Goal: Task Accomplishment & Management: Use online tool/utility

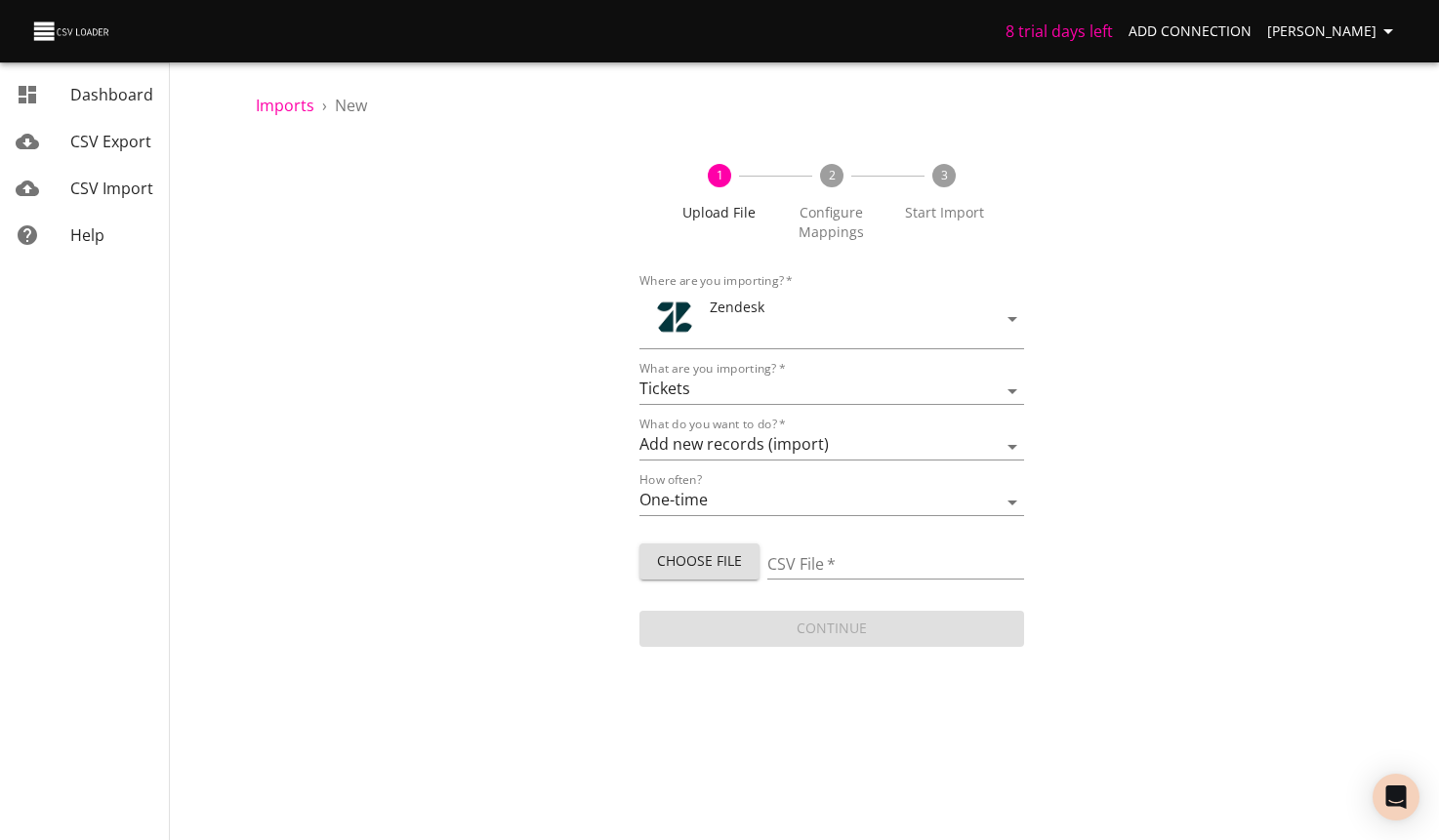
select select "tickets"
click at [841, 555] on input "CSV File   *" at bounding box center [895, 569] width 256 height 28
type input "test [DATE].csv"
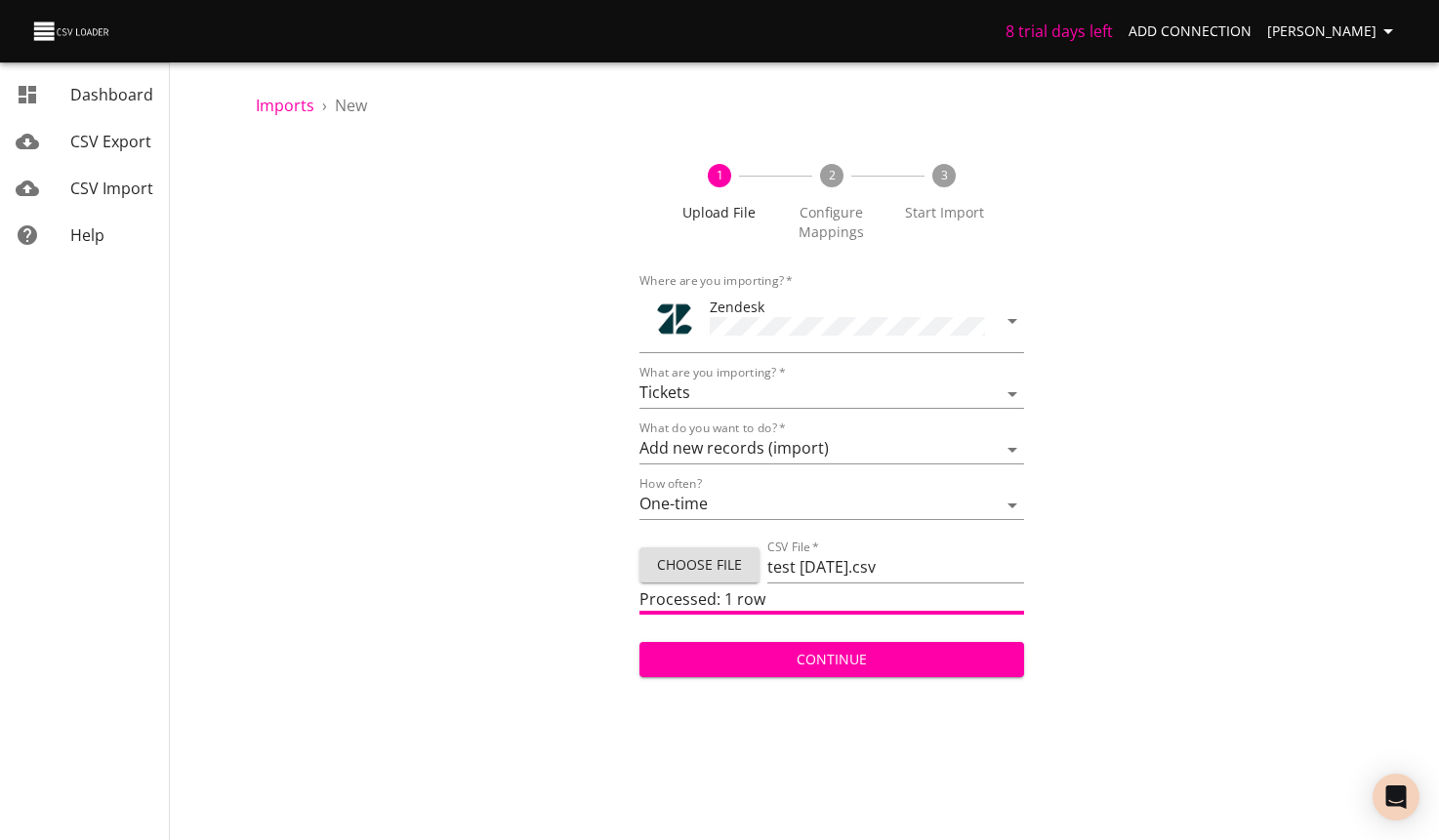
click at [896, 666] on span "Continue" at bounding box center [831, 659] width 353 height 25
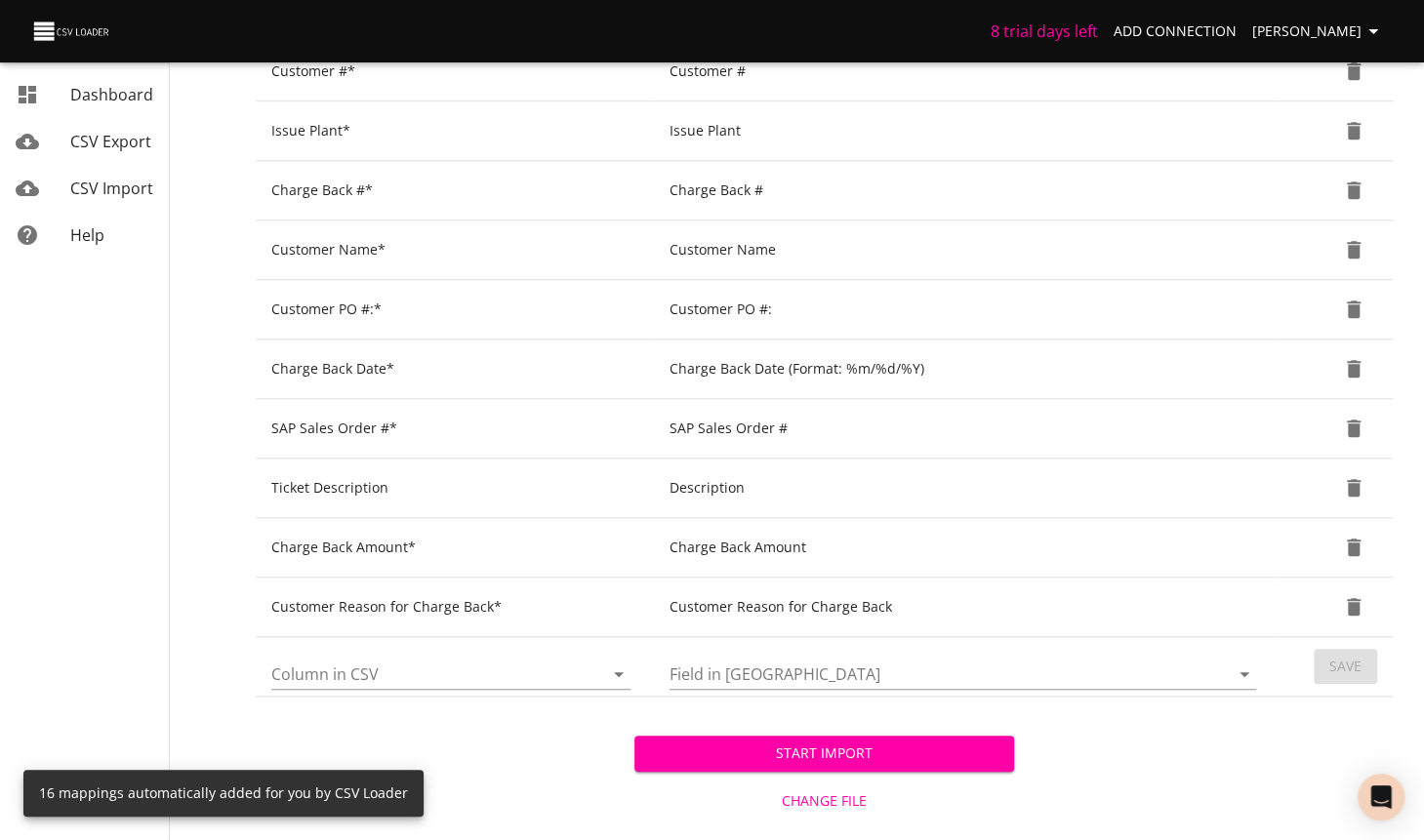
scroll to position [756, 0]
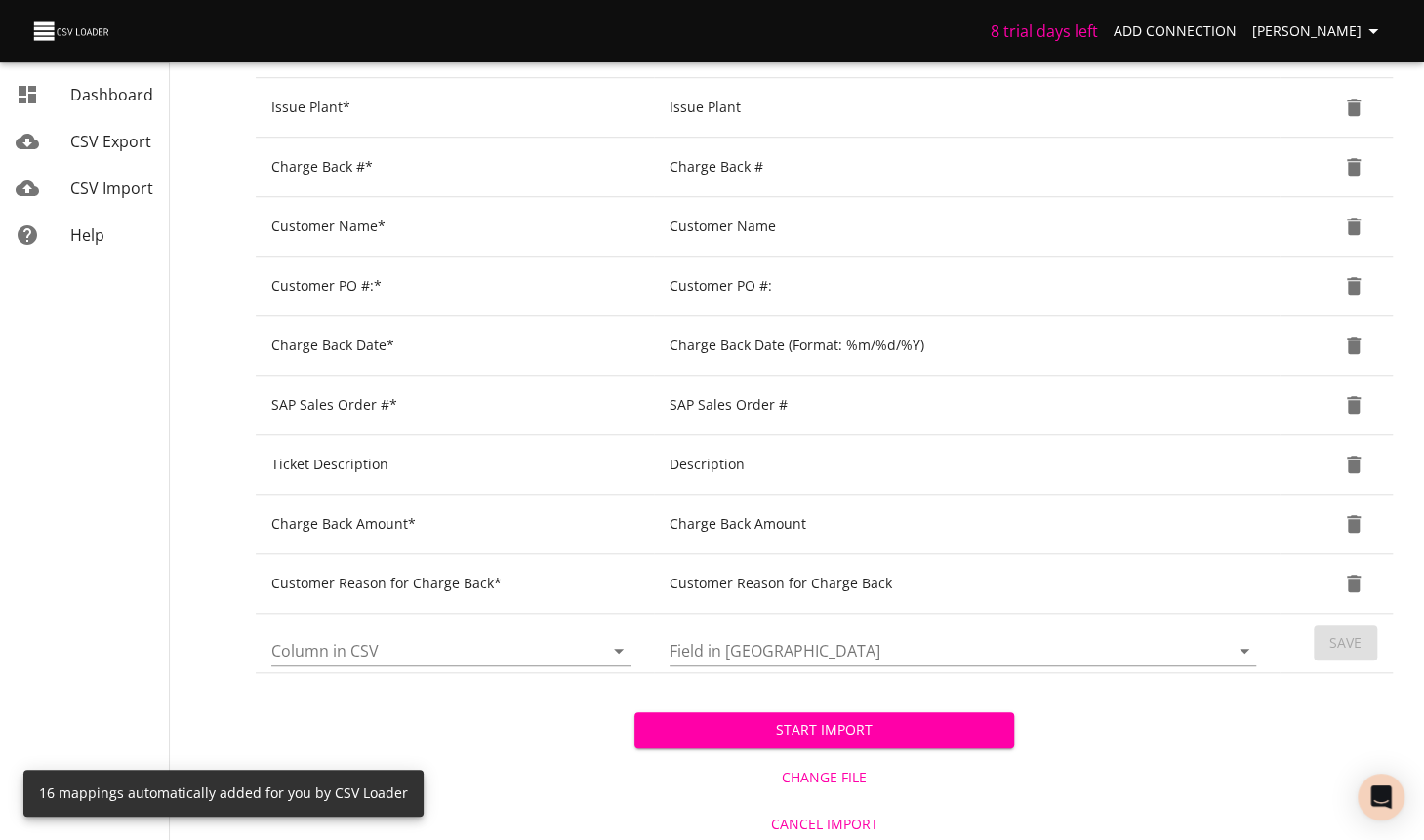
click at [883, 718] on span "Start Import" at bounding box center [824, 730] width 348 height 25
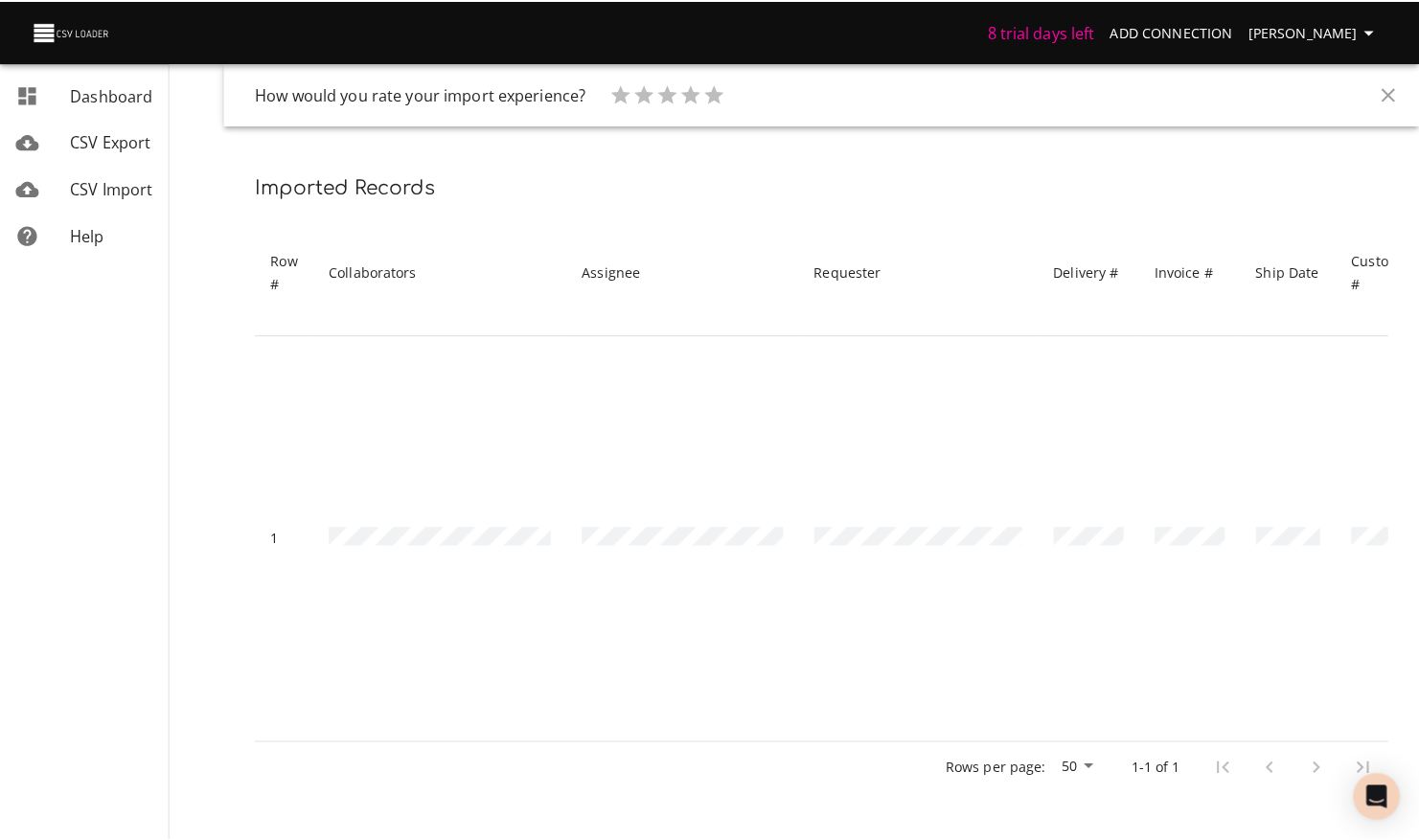
scroll to position [109, 0]
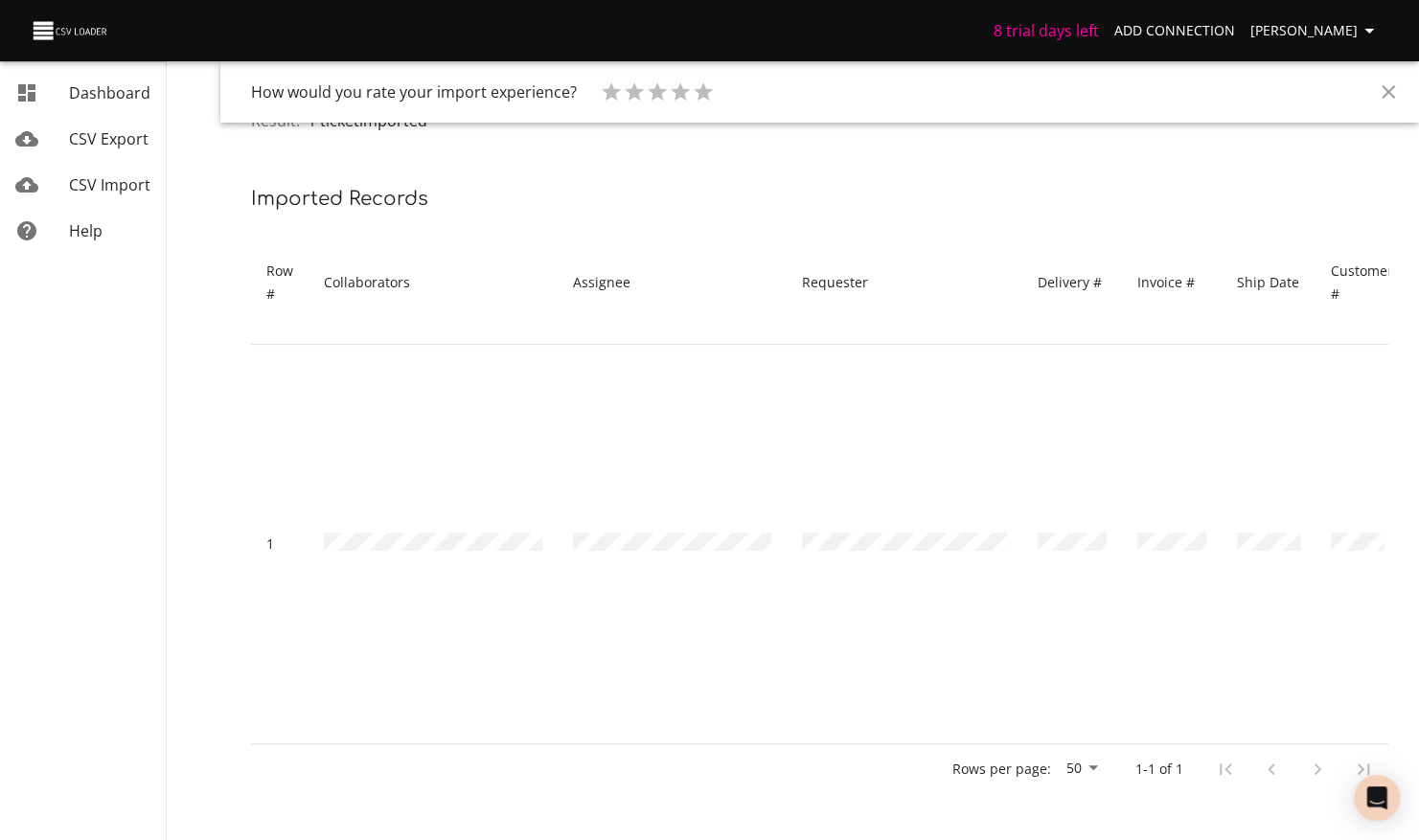
click at [120, 196] on div "CSV Import" at bounding box center [110, 185] width 81 height 23
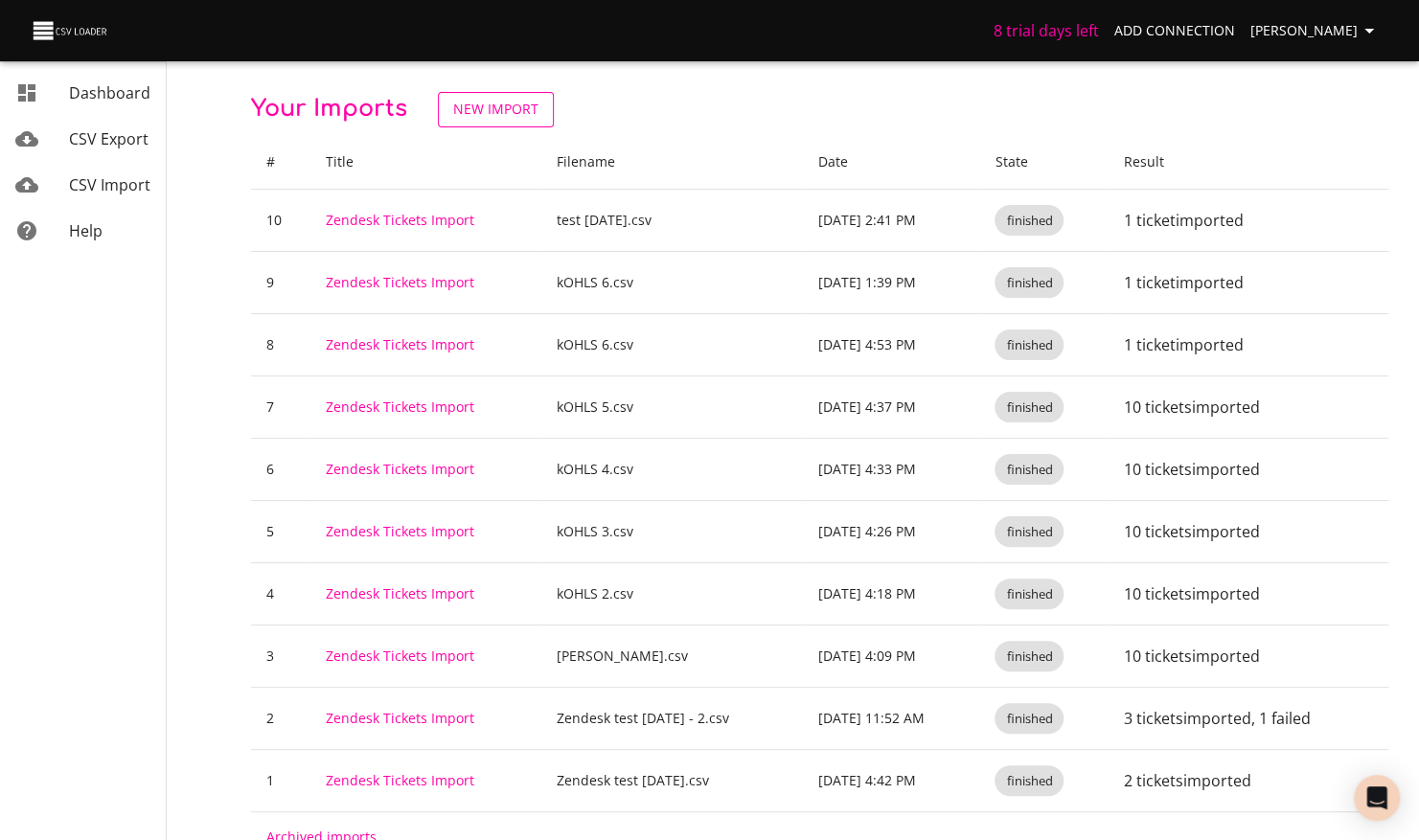
click at [481, 98] on span "New Import" at bounding box center [496, 109] width 85 height 24
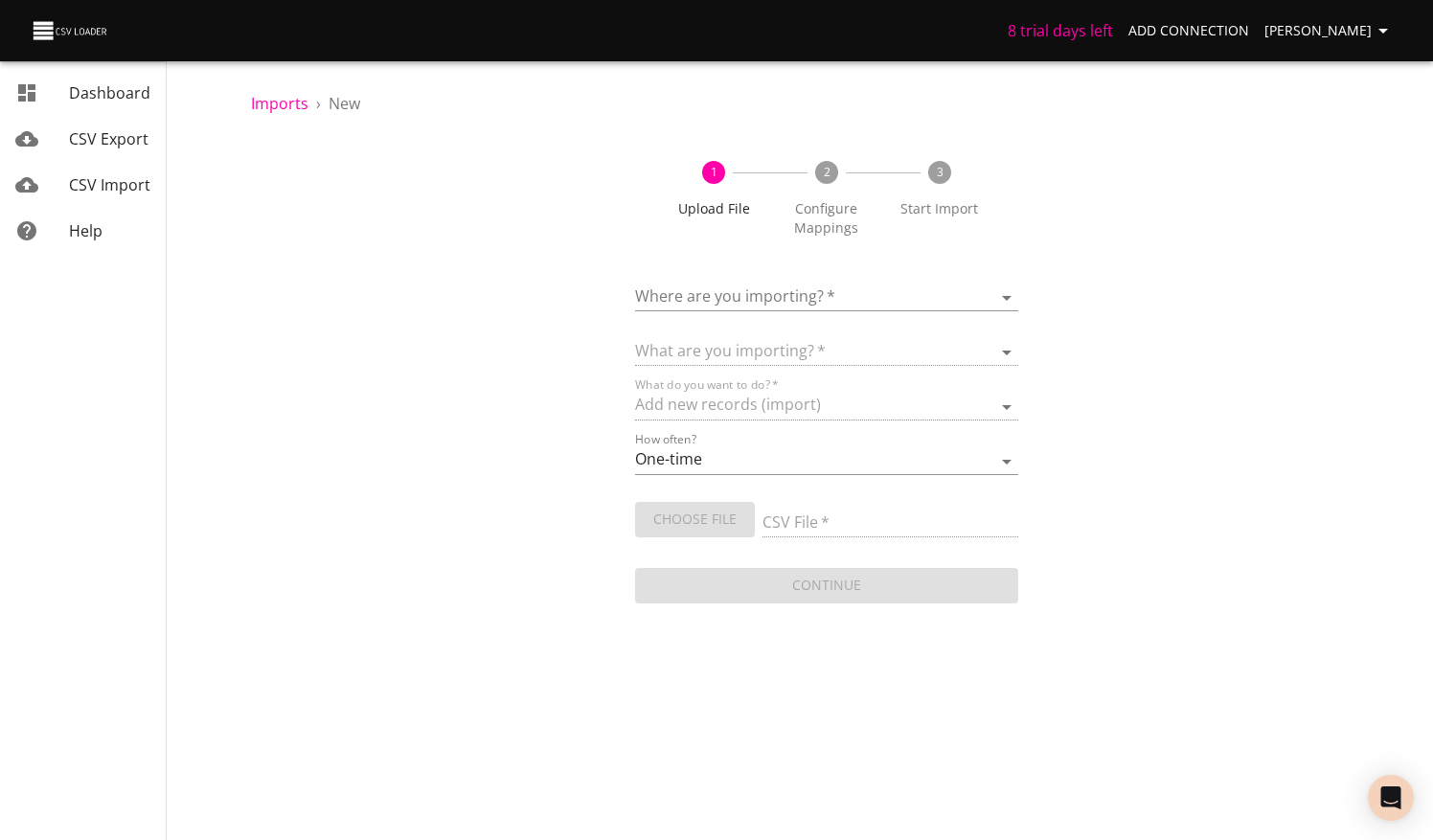
click at [807, 291] on body "8 trial days left Add Connection [PERSON_NAME] CSV Export CSV Import Help Impor…" at bounding box center [716, 420] width 1433 height 840
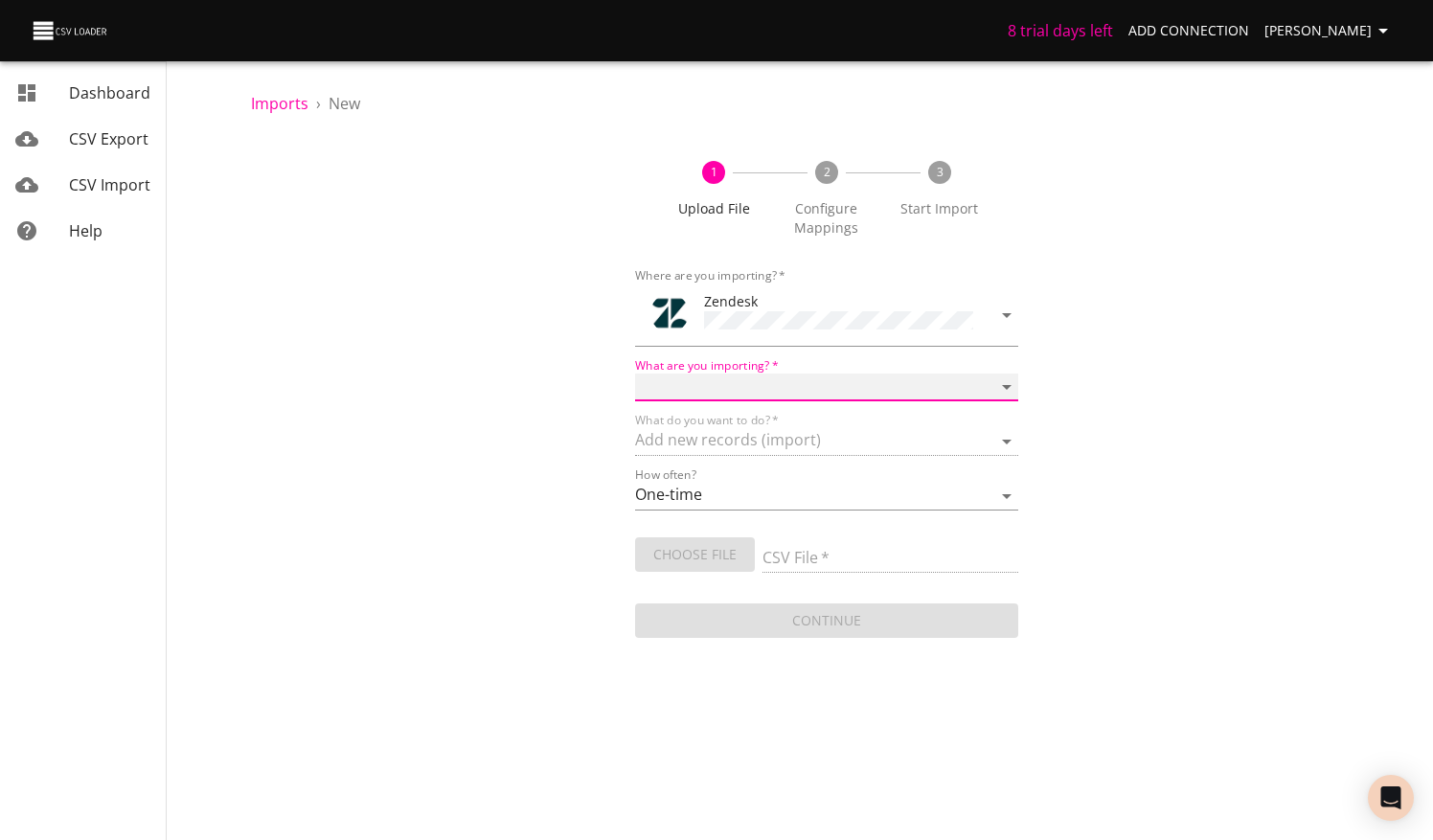
click at [825, 391] on select "Article categories Articles Comments Organizations Ticket forms Tickets Users" at bounding box center [826, 387] width 384 height 28
select select "tickets"
click at [635, 373] on select "Article categories Articles Comments Organizations Ticket forms Tickets Users" at bounding box center [826, 387] width 384 height 28
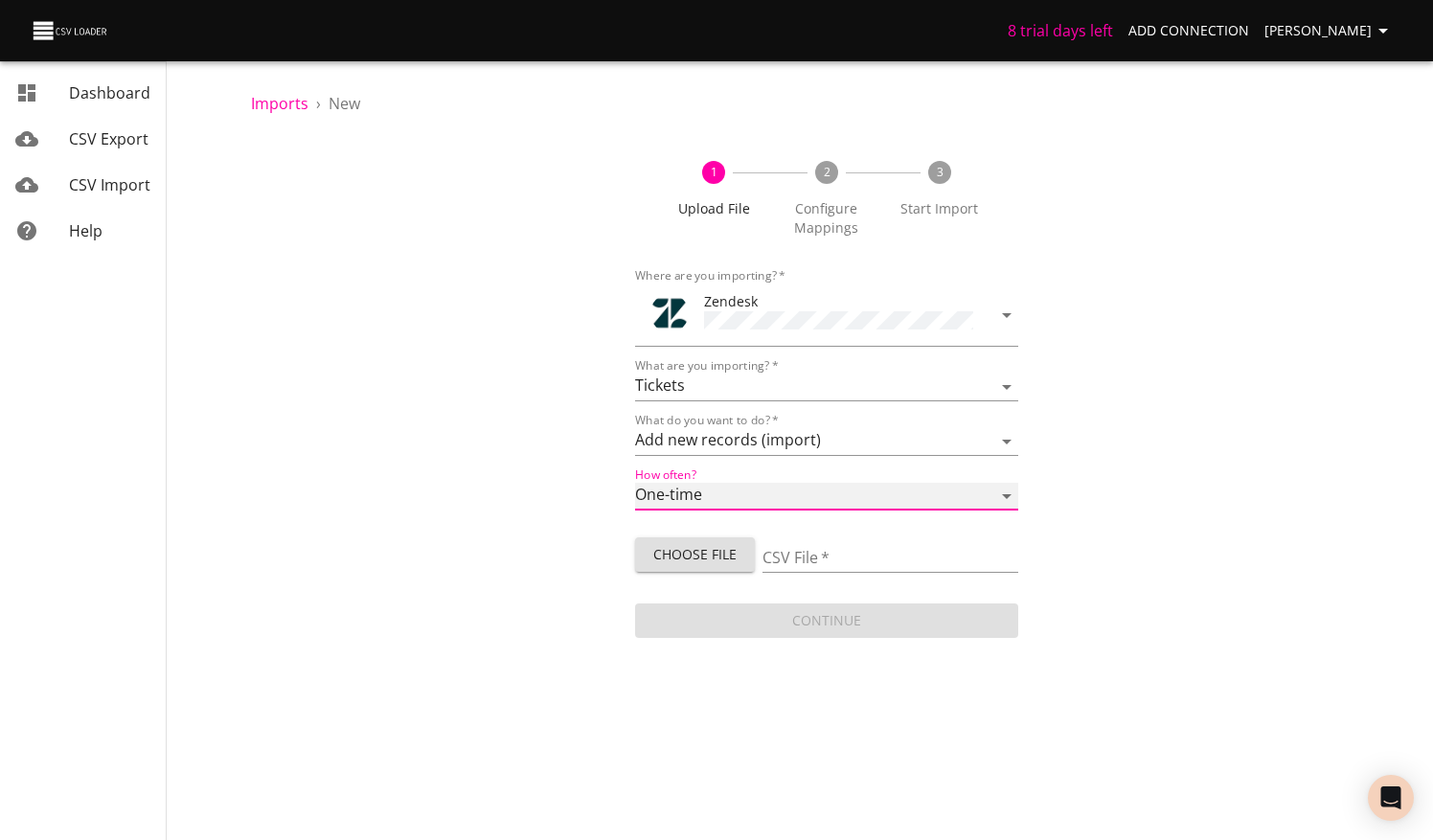
click at [827, 492] on select "One-time Auto import" at bounding box center [826, 497] width 384 height 28
click at [635, 483] on select "One-time Auto import" at bounding box center [826, 497] width 384 height 28
click at [843, 554] on input "CSV File   *" at bounding box center [890, 558] width 256 height 28
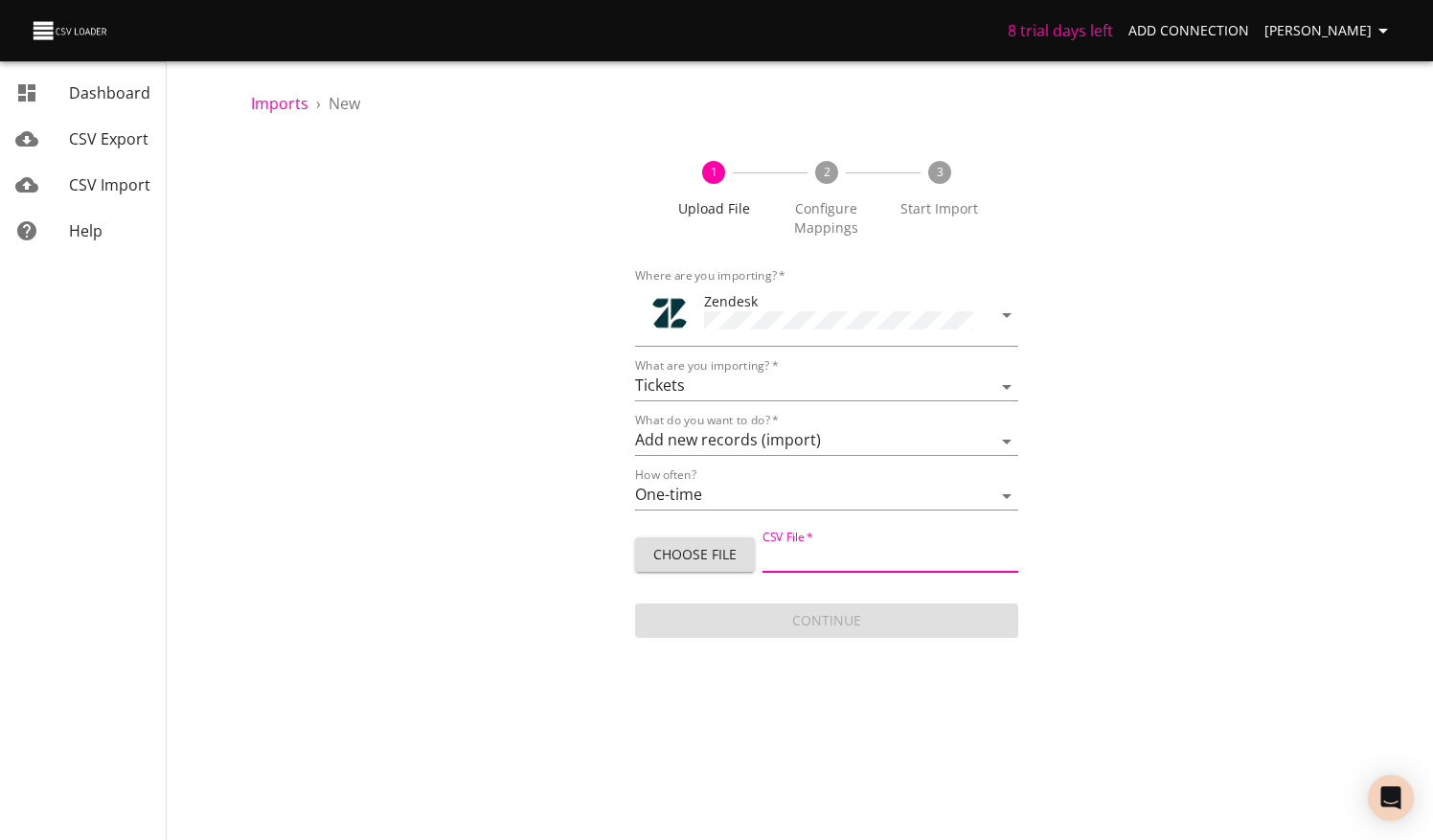
type input "test [DATE].csv"
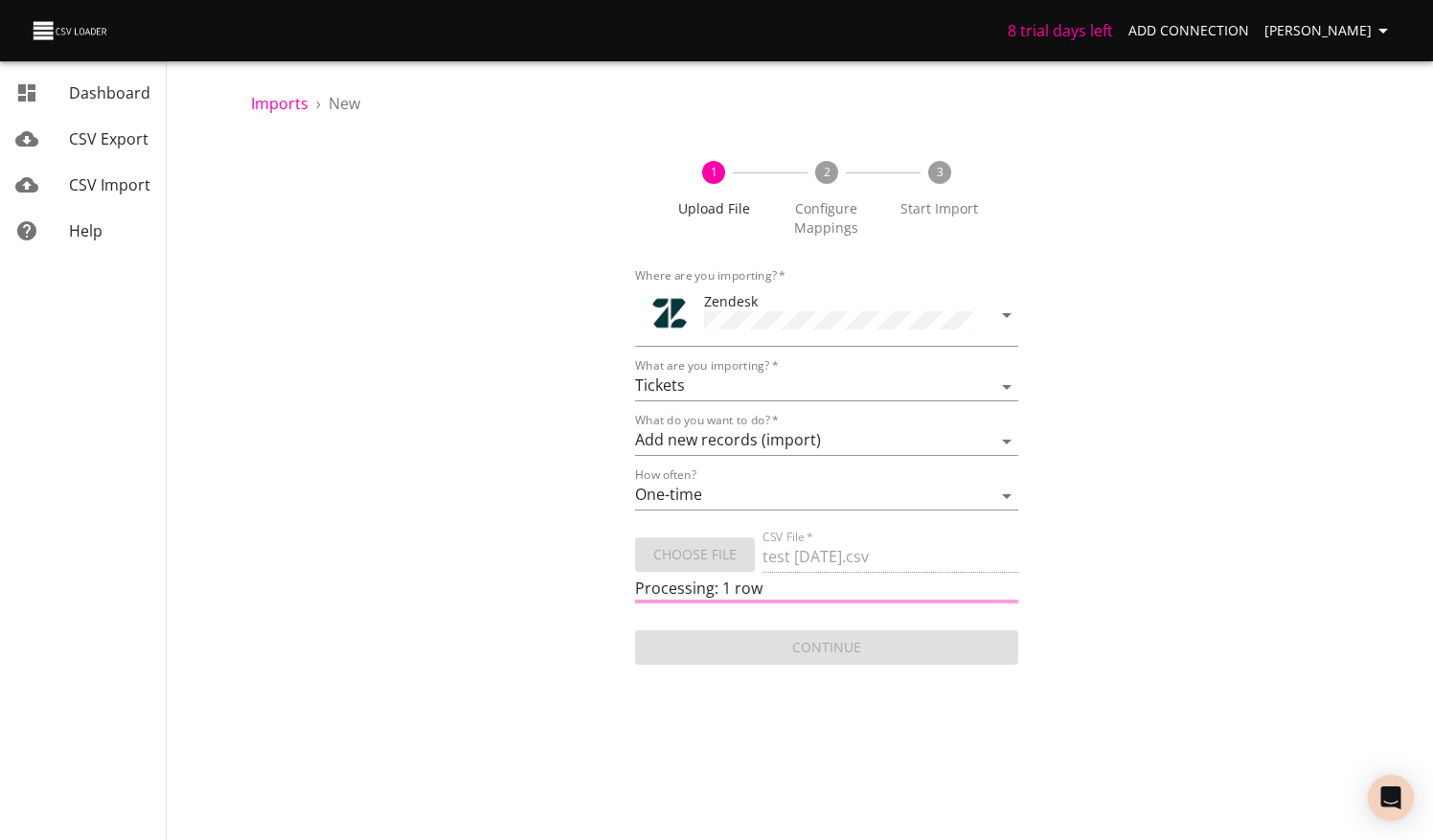
click at [1224, 501] on div "1 Upload File 2 Configure Mappings 3 Start Import Where are you importing?   * …" at bounding box center [826, 403] width 1151 height 530
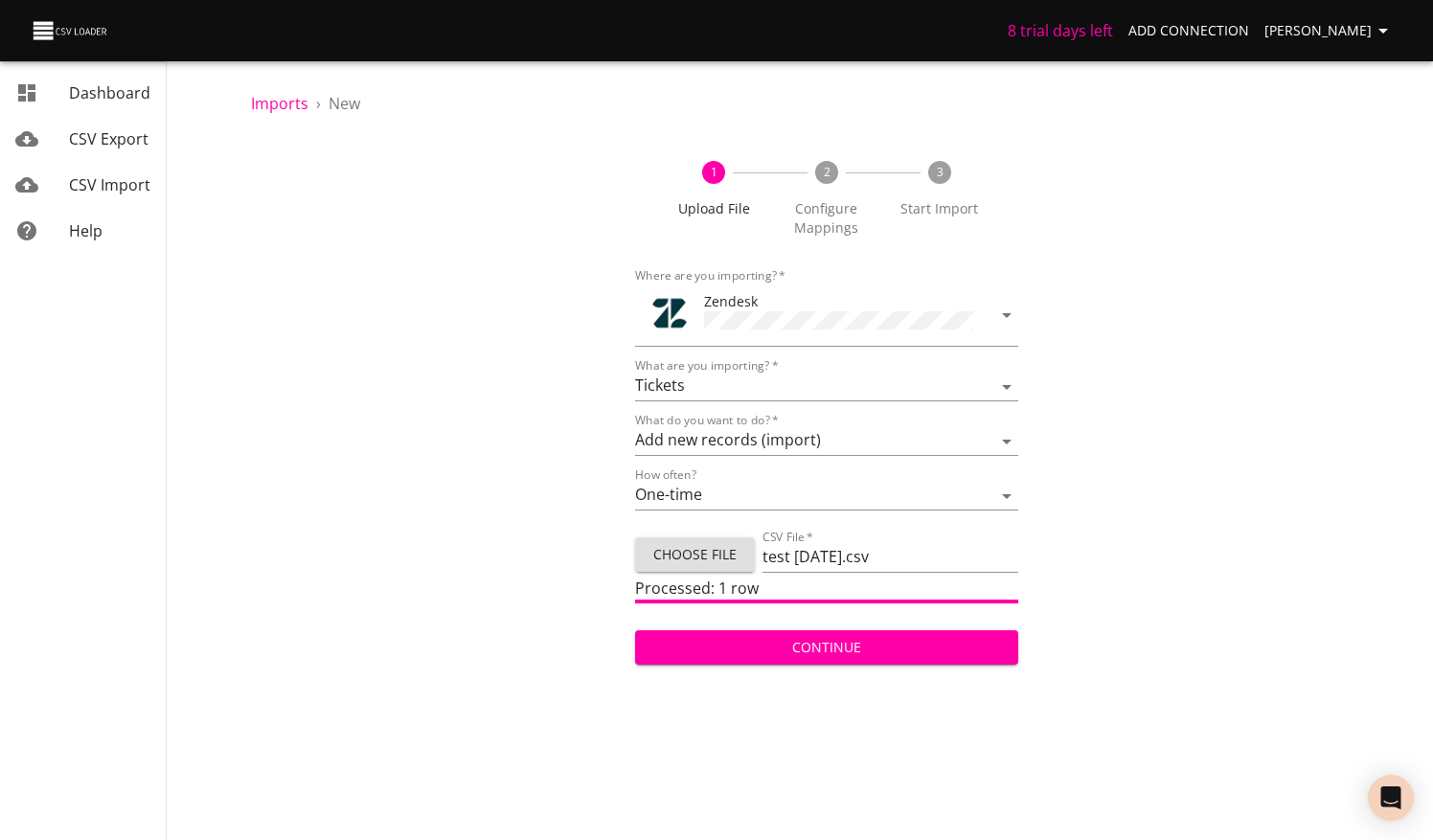
click at [825, 630] on button "Continue" at bounding box center [826, 647] width 384 height 36
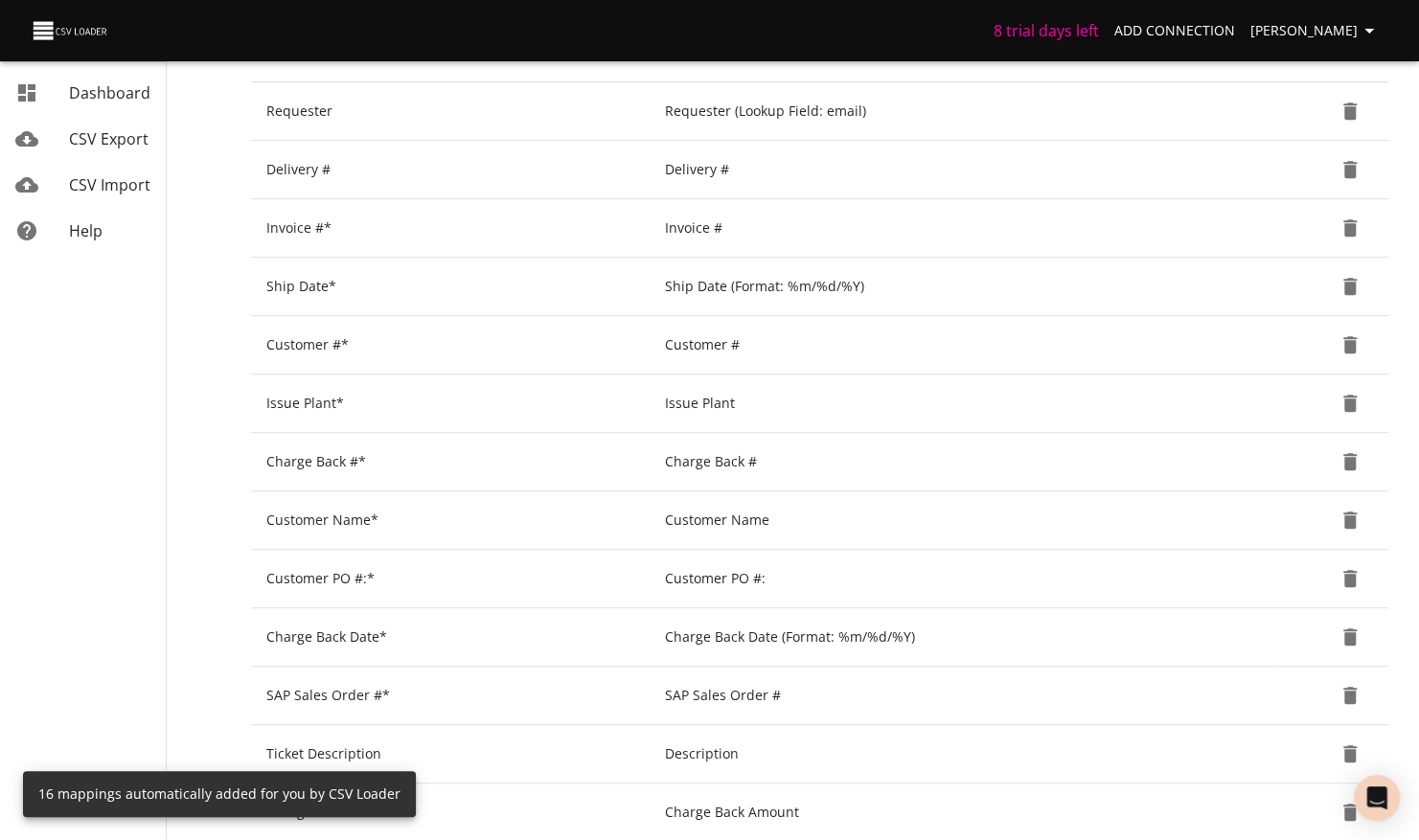
scroll to position [727, 0]
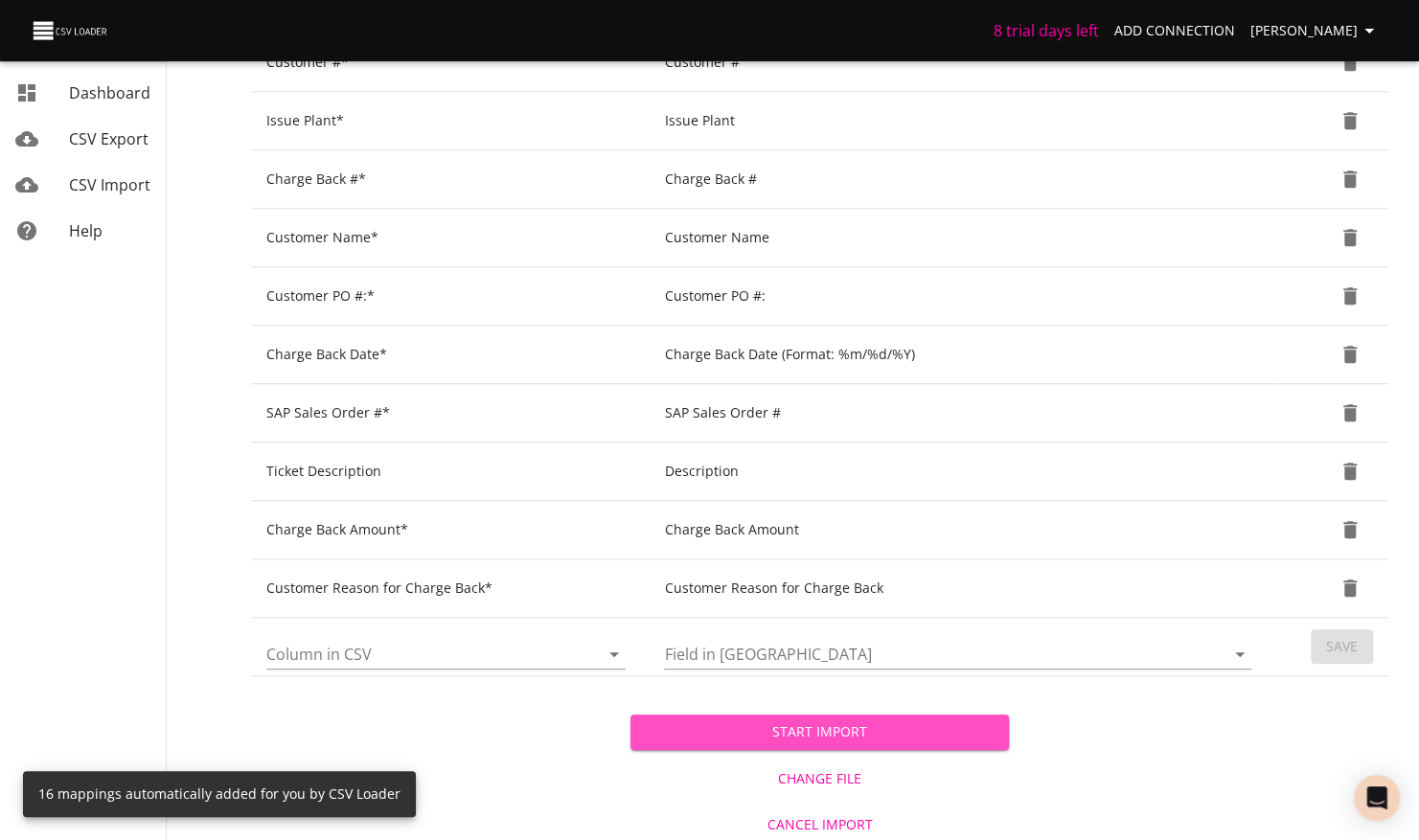
click at [906, 737] on span "Start Import" at bounding box center [819, 732] width 348 height 24
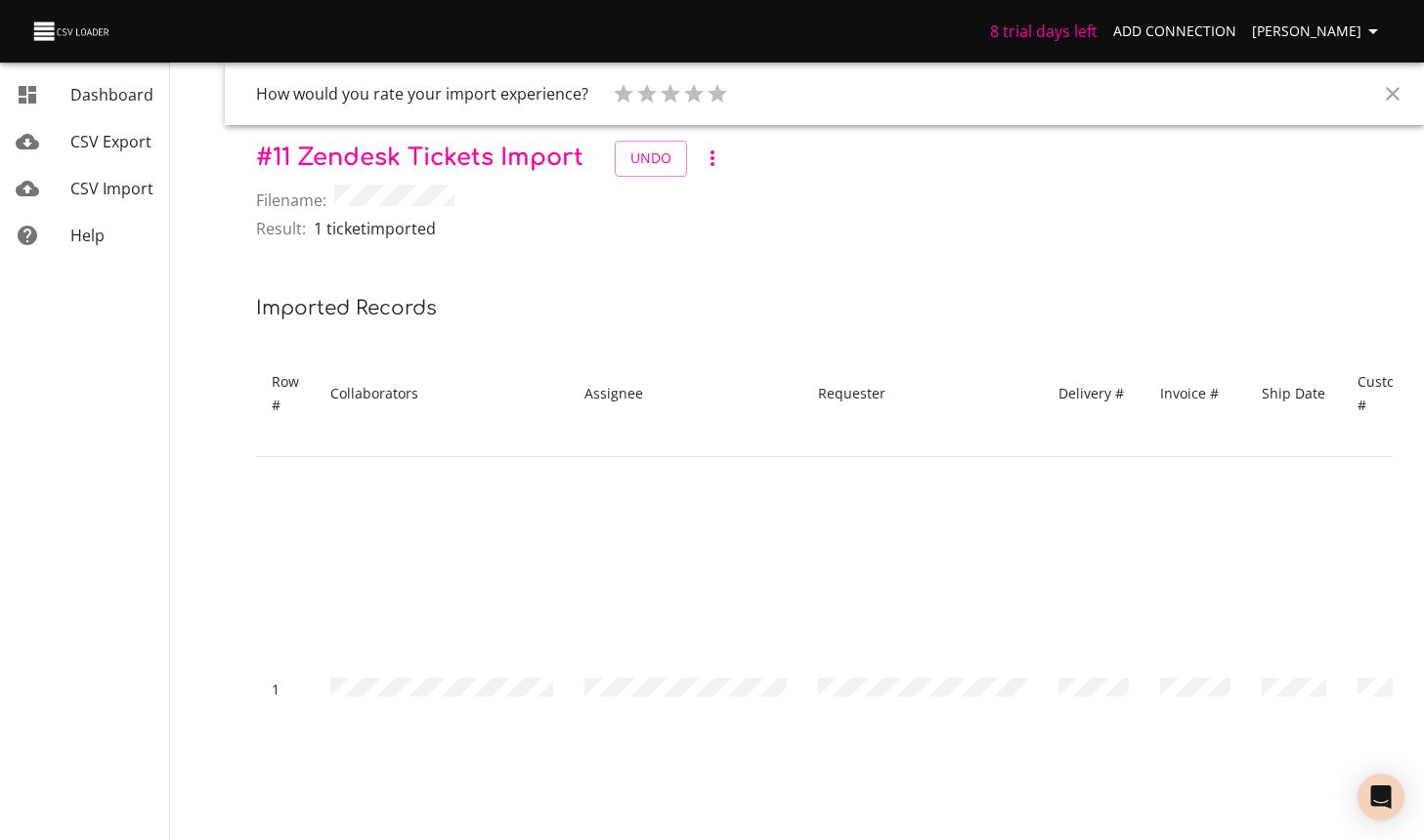
click at [102, 181] on span "CSV Import" at bounding box center [112, 189] width 83 height 22
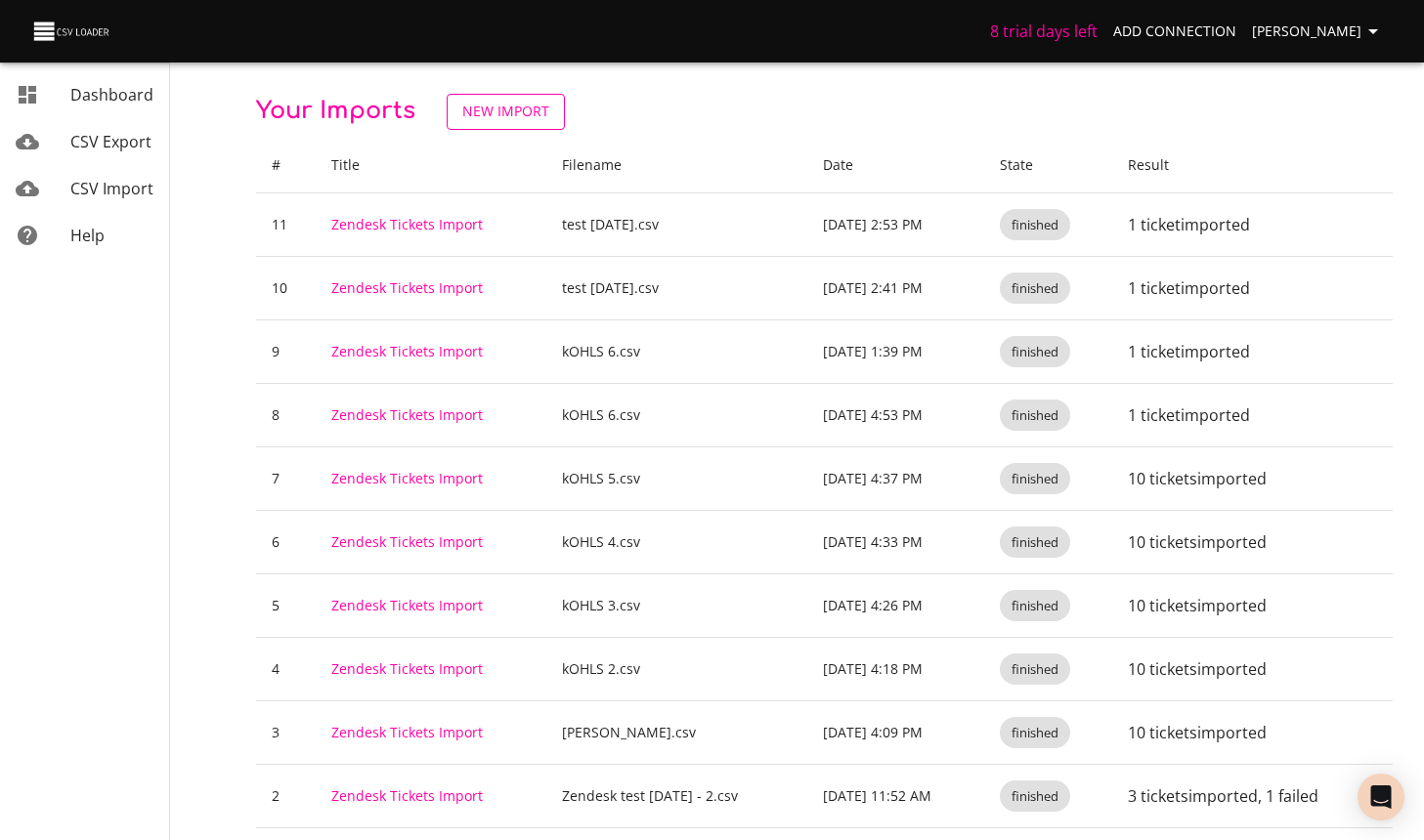
click at [499, 104] on span "New Import" at bounding box center [506, 111] width 87 height 25
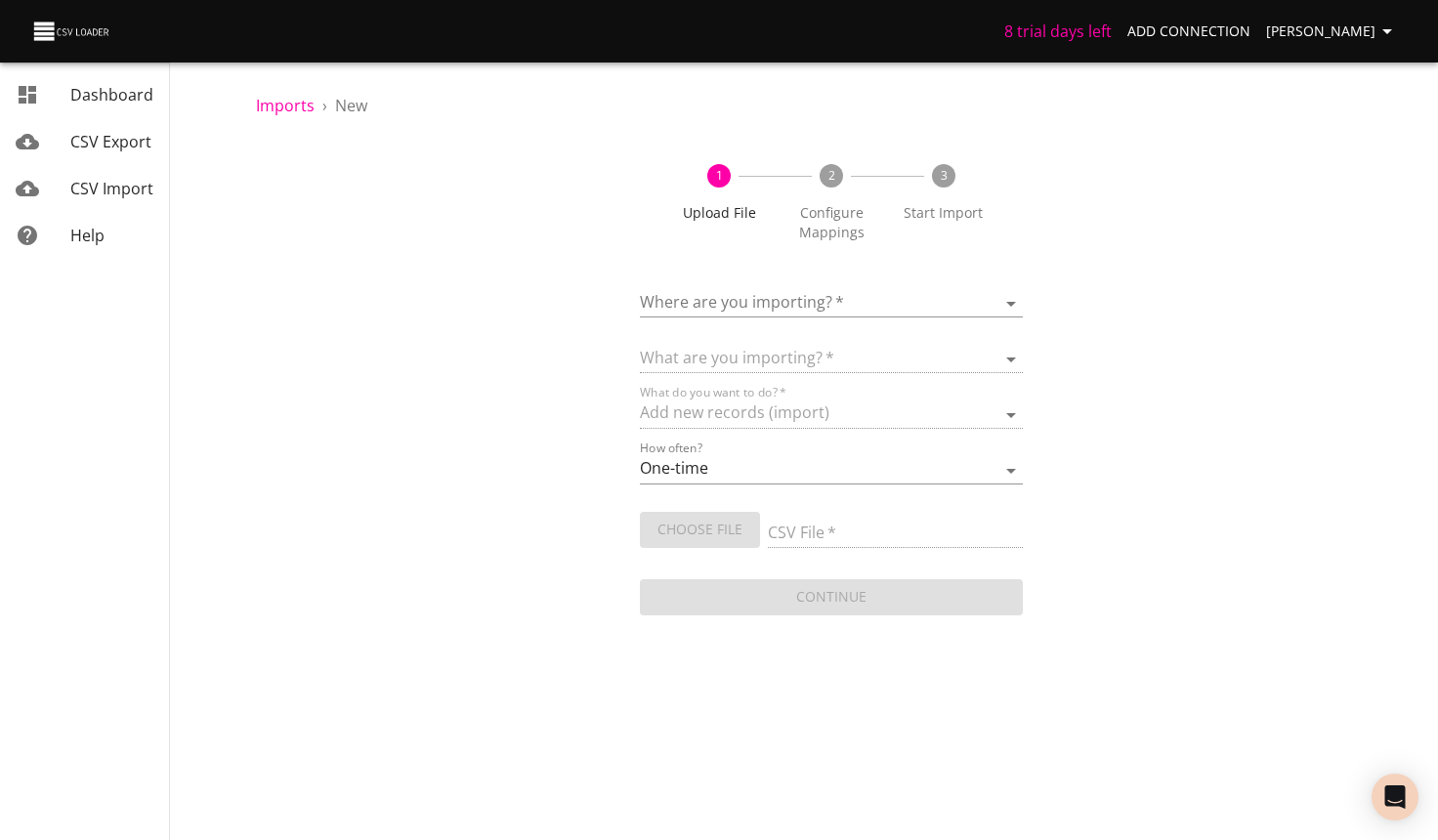
click at [796, 282] on div "Where are you importing?   * ​" at bounding box center [831, 295] width 384 height 44
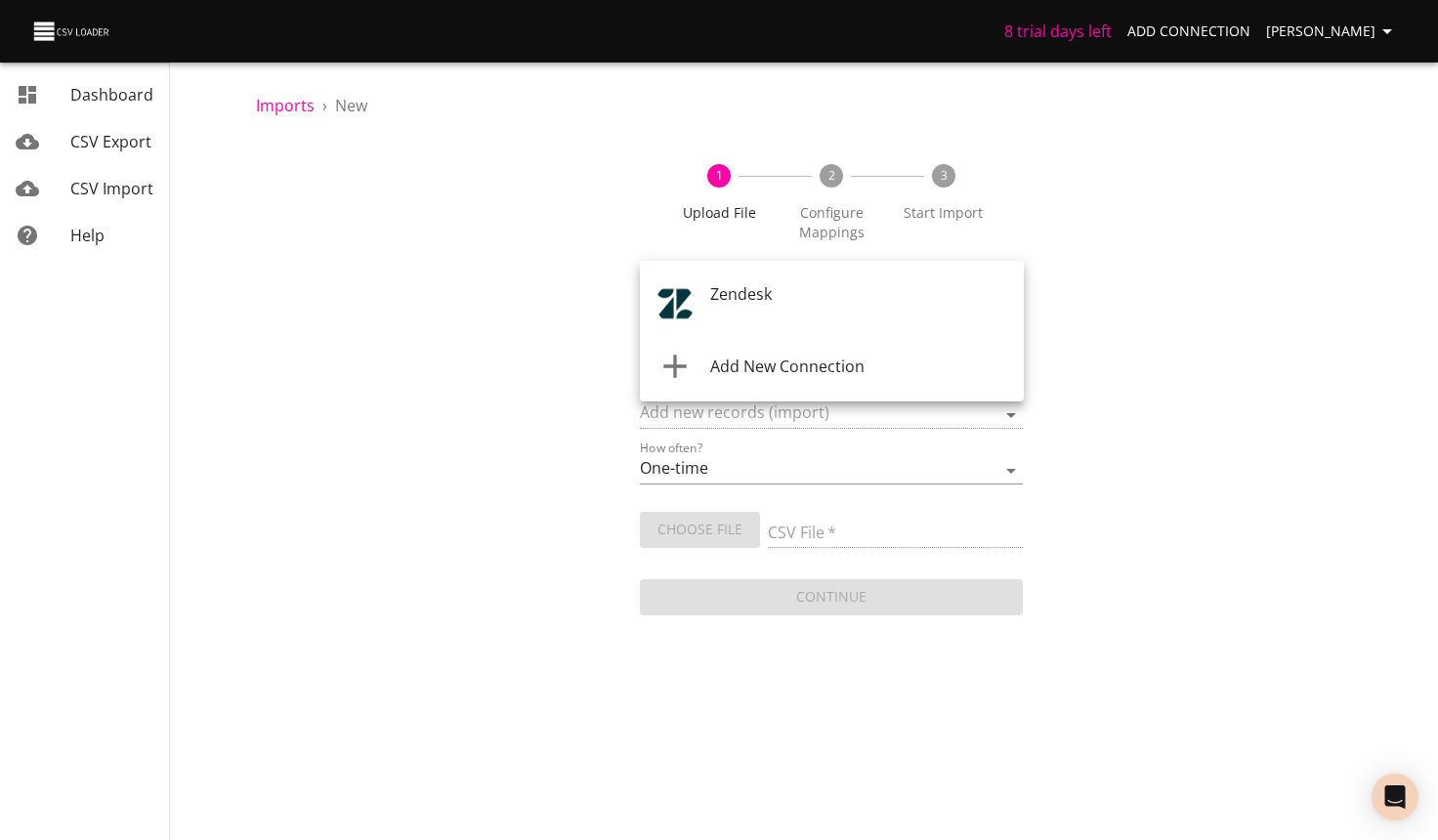
click at [789, 304] on body "8 trial days left Add Connection [PERSON_NAME] CSV Export CSV Import Help Impor…" at bounding box center [719, 420] width 1438 height 840
click at [760, 303] on span "Zendesk" at bounding box center [741, 294] width 62 height 22
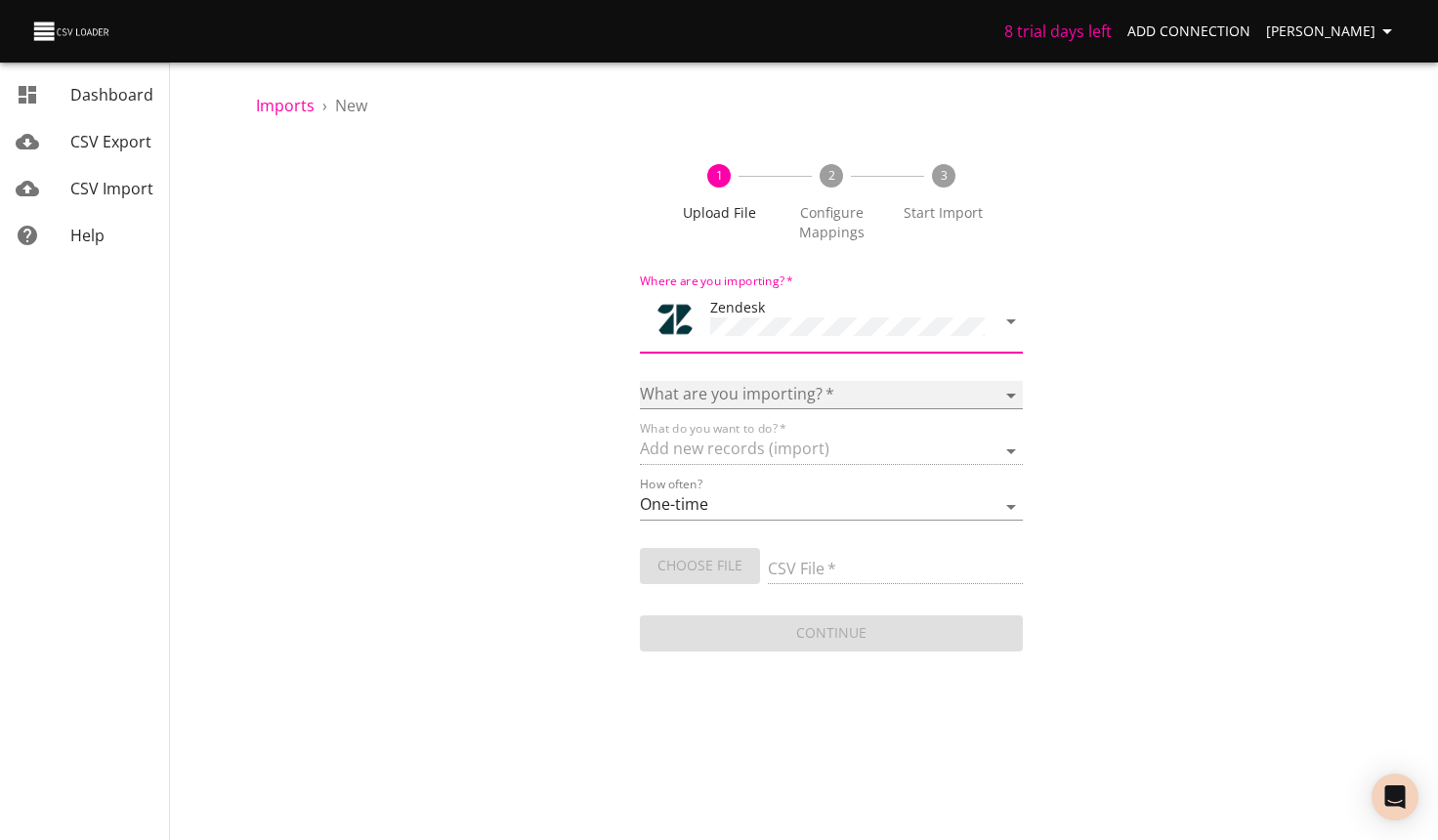
click at [801, 382] on select "Article categories Articles Comments Organizations Ticket forms Tickets Users" at bounding box center [831, 394] width 384 height 29
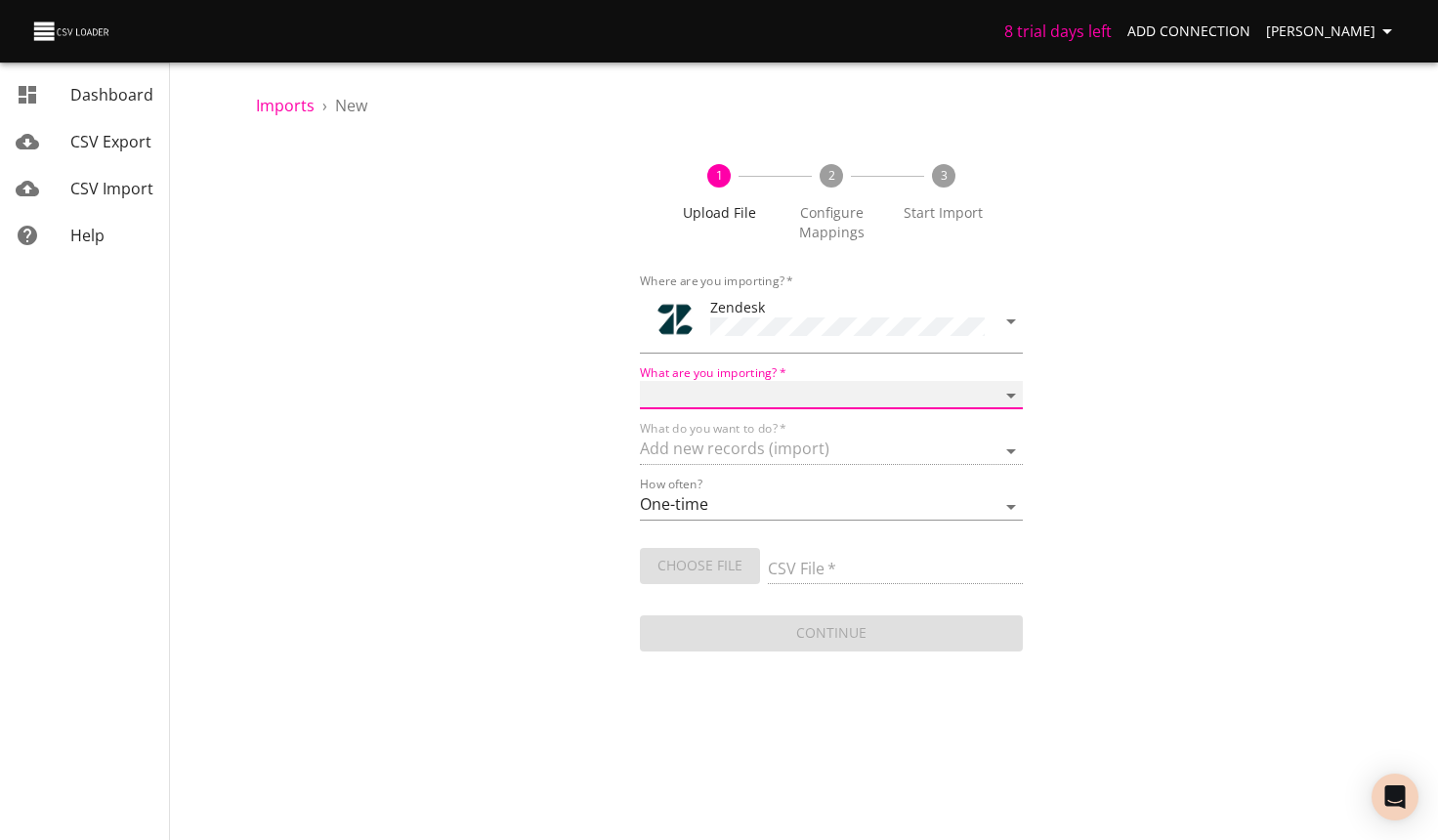
select select "tickets"
click at [639, 381] on select "Article categories Articles Comments Organizations Ticket forms Tickets Users" at bounding box center [831, 394] width 384 height 29
click at [846, 564] on input "CSV File   *" at bounding box center [896, 570] width 256 height 29
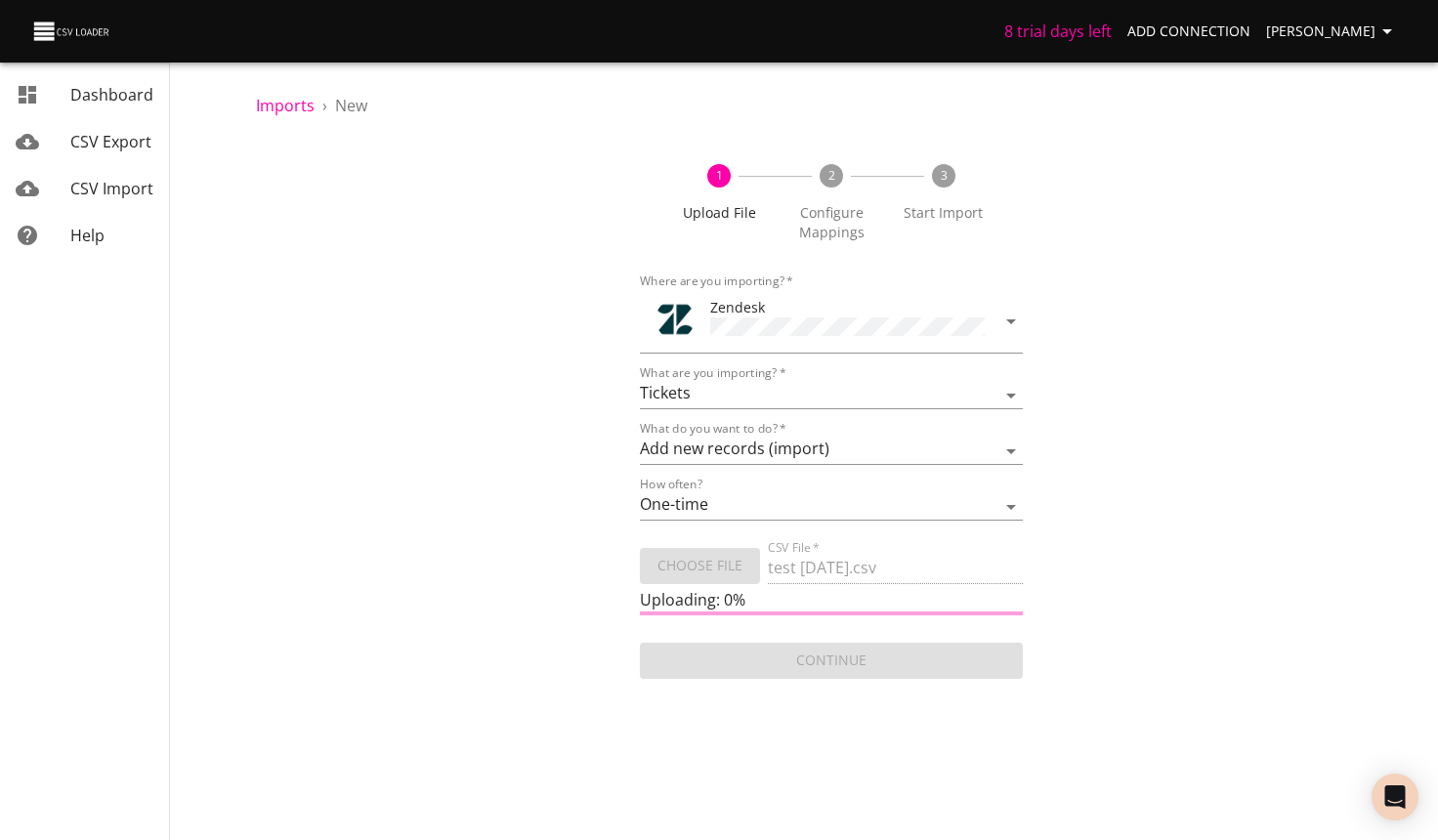
type input "test [DATE].csv"
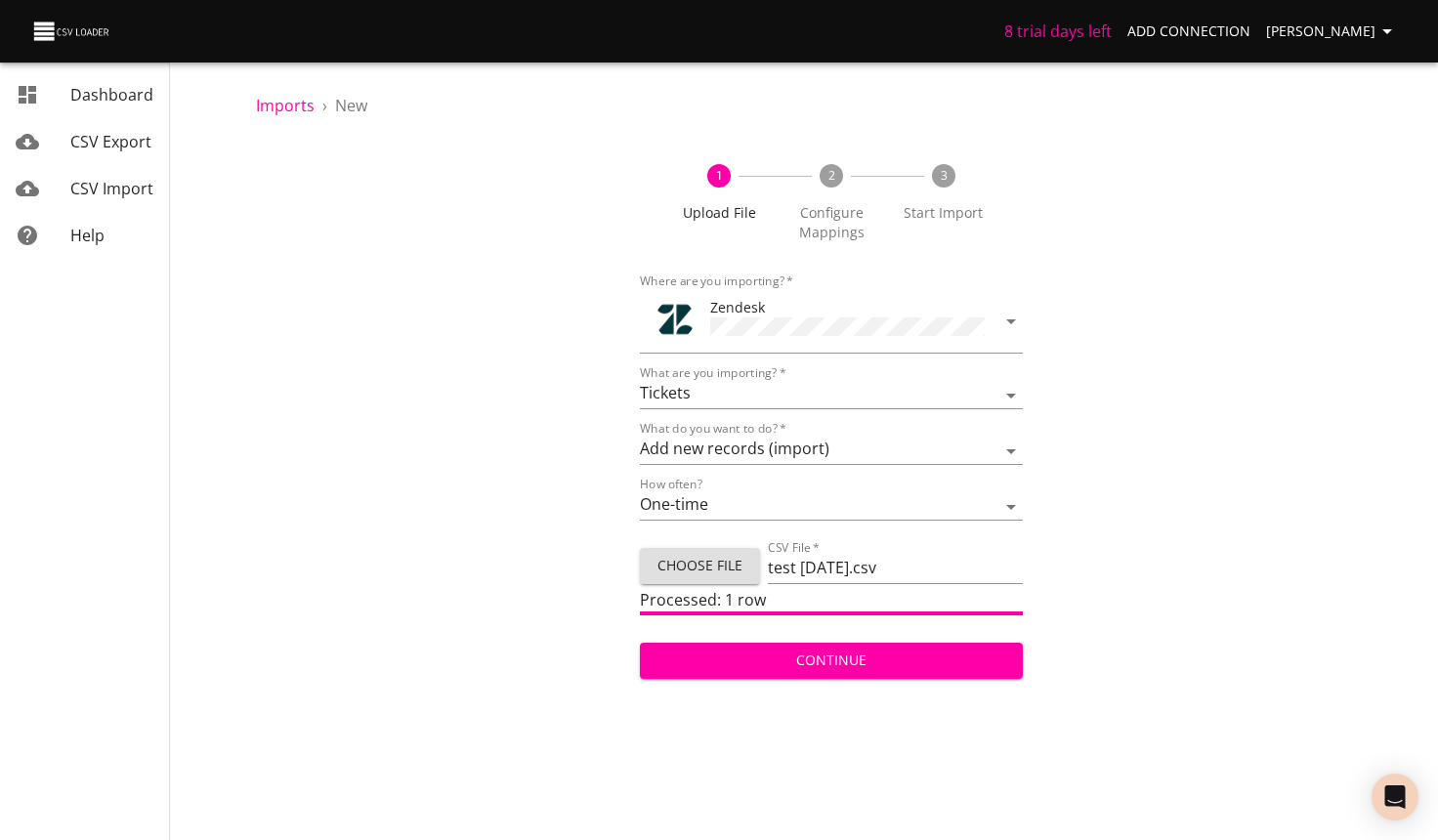
click at [888, 630] on div "Continue" at bounding box center [831, 653] width 384 height 52
click at [873, 648] on span "Continue" at bounding box center [831, 660] width 353 height 25
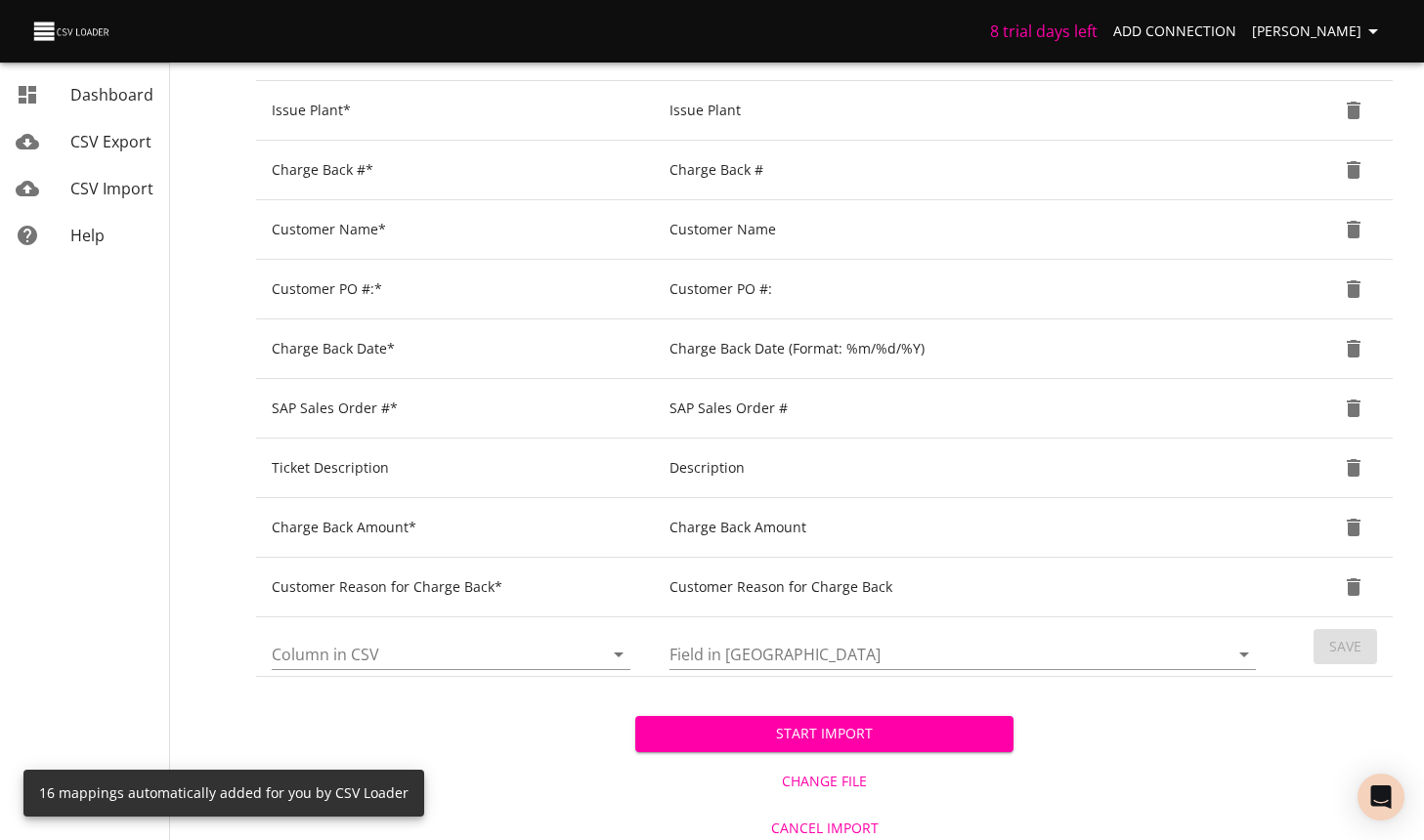
scroll to position [765, 0]
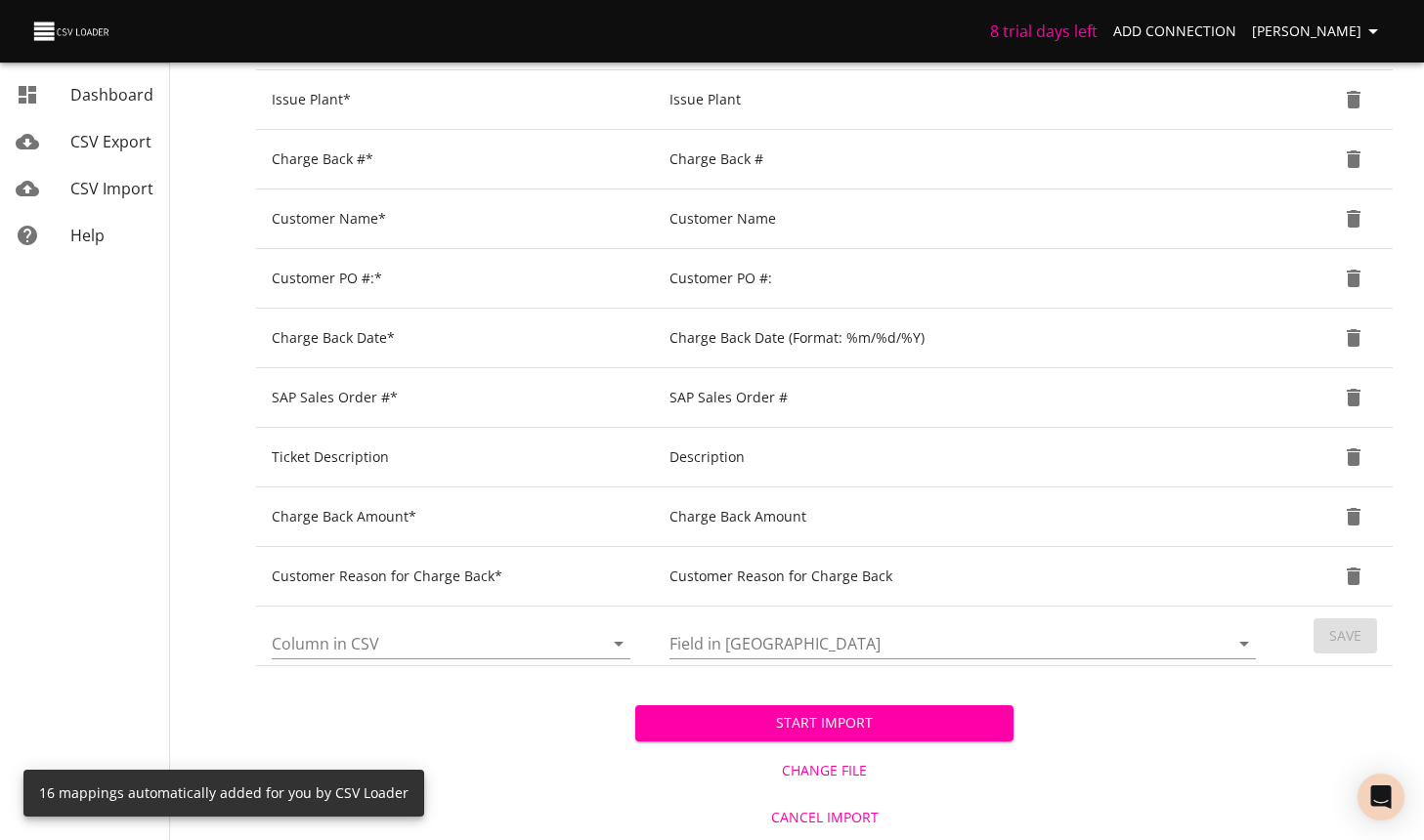
click at [900, 728] on span "Start Import" at bounding box center [825, 723] width 348 height 25
